Goal: Ask a question

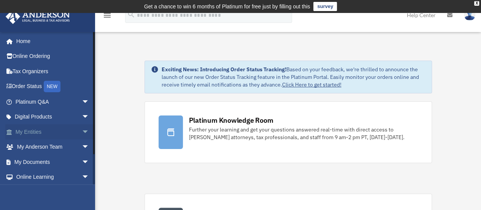
click at [42, 129] on link "My Entities arrow_drop_down" at bounding box center [52, 131] width 95 height 15
click at [82, 130] on span "arrow_drop_down" at bounding box center [89, 132] width 15 height 16
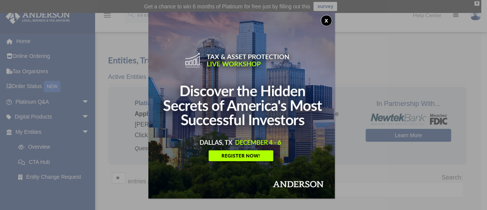
click at [328, 20] on button "x" at bounding box center [326, 20] width 11 height 11
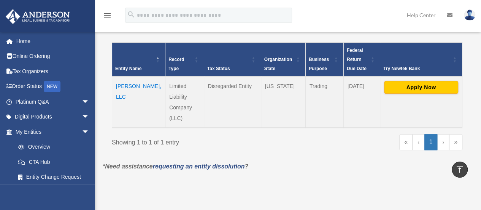
scroll to position [168, 0]
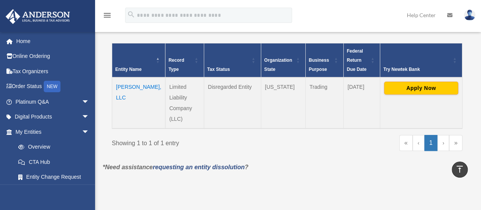
click at [122, 86] on td "Sariea, LLC" at bounding box center [138, 102] width 53 height 51
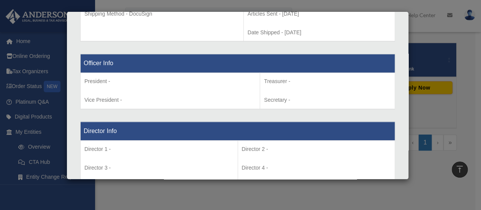
scroll to position [451, 0]
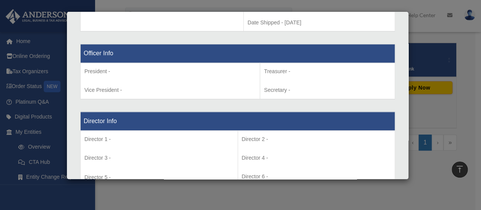
click at [109, 70] on p "President -" at bounding box center [170, 72] width 172 height 10
click at [123, 69] on p "President -" at bounding box center [170, 72] width 172 height 10
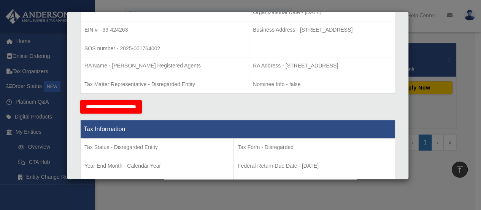
scroll to position [0, 0]
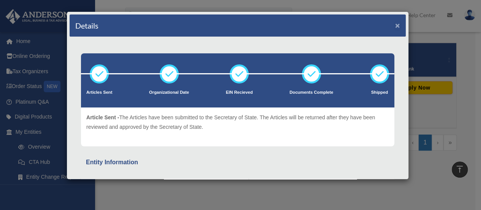
click at [395, 24] on button "×" at bounding box center [397, 25] width 5 height 8
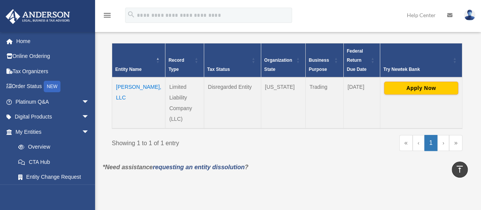
click at [308, 63] on th "Business Purpose" at bounding box center [324, 60] width 38 height 34
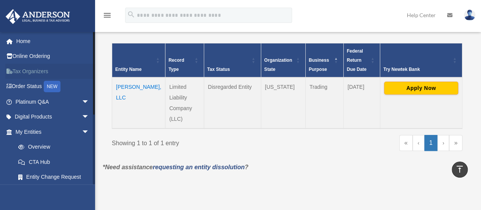
click at [31, 70] on link "Tax Organizers" at bounding box center [52, 71] width 95 height 15
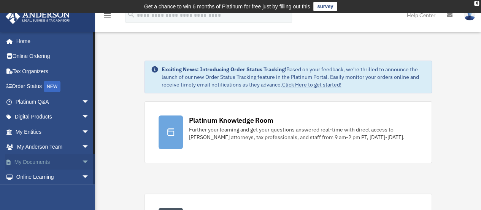
click at [82, 161] on span "arrow_drop_down" at bounding box center [89, 162] width 15 height 16
click at [60, 174] on link "Box" at bounding box center [56, 176] width 90 height 15
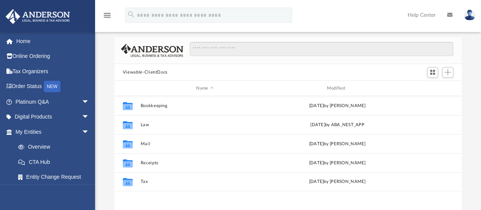
scroll to position [56, 0]
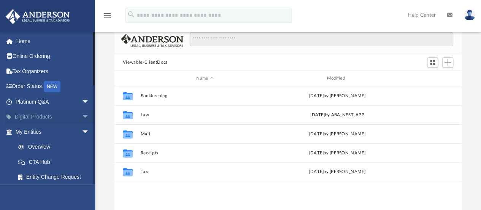
click at [36, 119] on link "Digital Products arrow_drop_down" at bounding box center [52, 116] width 95 height 15
click at [82, 114] on span "arrow_drop_down" at bounding box center [89, 117] width 15 height 16
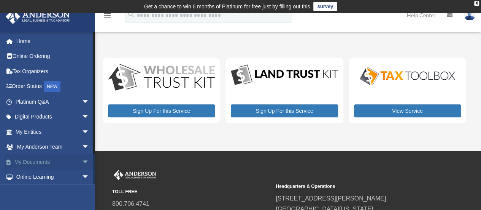
click at [40, 157] on link "My Documents arrow_drop_down" at bounding box center [52, 161] width 95 height 15
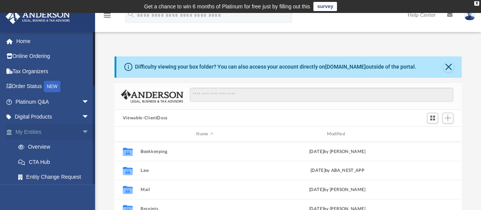
scroll to position [167, 342]
click at [82, 130] on span "arrow_drop_down" at bounding box center [89, 132] width 15 height 16
click at [26, 39] on link "Home" at bounding box center [52, 40] width 95 height 15
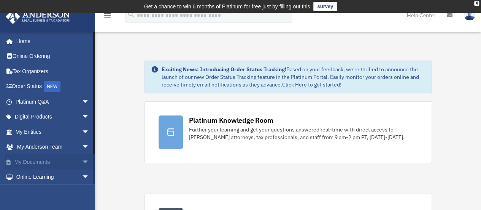
click at [82, 161] on span "arrow_drop_down" at bounding box center [89, 162] width 15 height 16
click at [35, 176] on link "Box" at bounding box center [56, 176] width 90 height 15
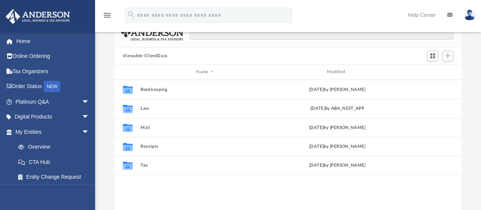
scroll to position [56, 0]
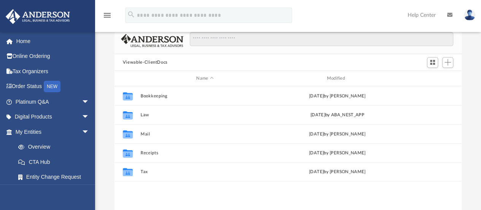
click at [153, 60] on button "Viewable-ClientDocs" at bounding box center [145, 62] width 45 height 7
click at [153, 59] on button "Viewable-ClientDocs" at bounding box center [145, 62] width 45 height 7
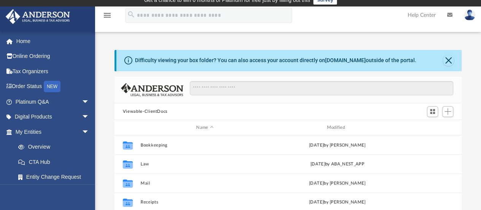
scroll to position [8, 0]
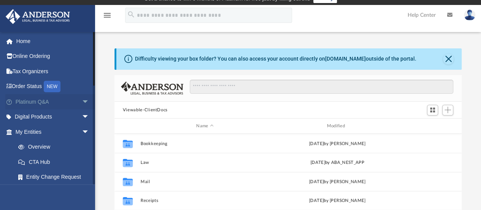
click at [39, 100] on link "Platinum Q&A arrow_drop_down" at bounding box center [52, 101] width 95 height 15
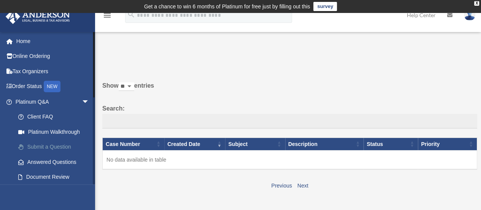
click at [50, 145] on link "Submit a Question" at bounding box center [56, 146] width 90 height 15
click at [52, 145] on link "Submit a Question" at bounding box center [56, 146] width 90 height 15
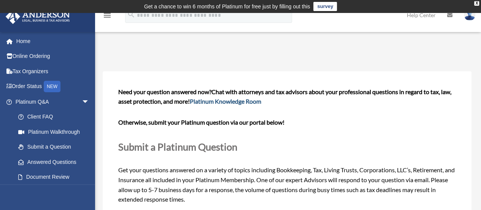
click at [225, 104] on link "Platinum Knowledge Room" at bounding box center [226, 100] width 72 height 7
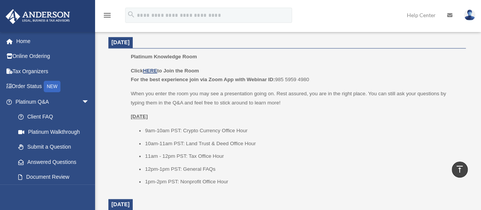
scroll to position [489, 0]
